Goal: Transaction & Acquisition: Book appointment/travel/reservation

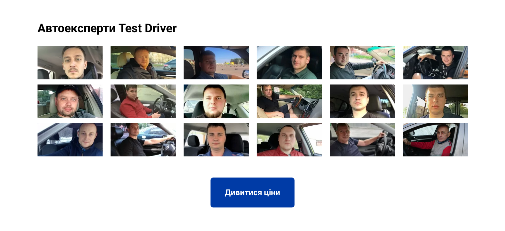
scroll to position [763, 0]
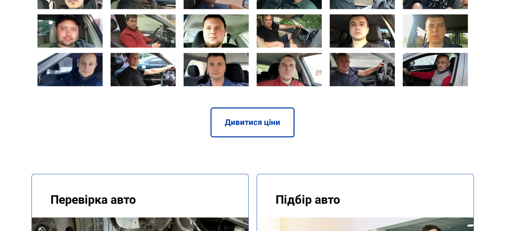
click at [262, 107] on link "Дивитися ціни" at bounding box center [252, 122] width 84 height 30
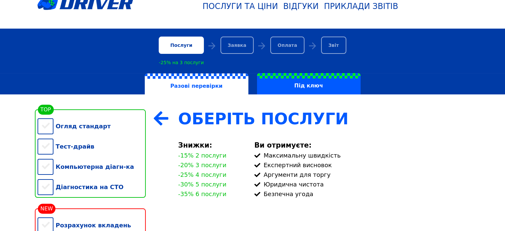
scroll to position [33, 0]
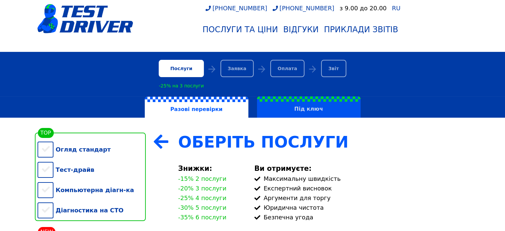
click at [313, 114] on label "Під ключ" at bounding box center [309, 106] width 104 height 21
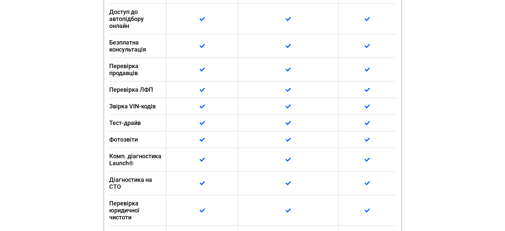
scroll to position [398, 0]
